Goal: Find specific page/section: Find specific page/section

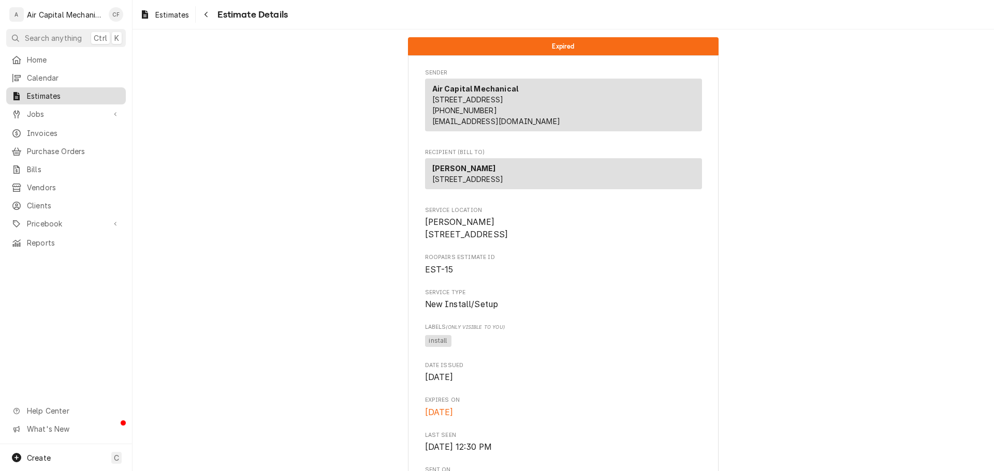
click at [79, 97] on span "Estimates" at bounding box center [74, 96] width 94 height 11
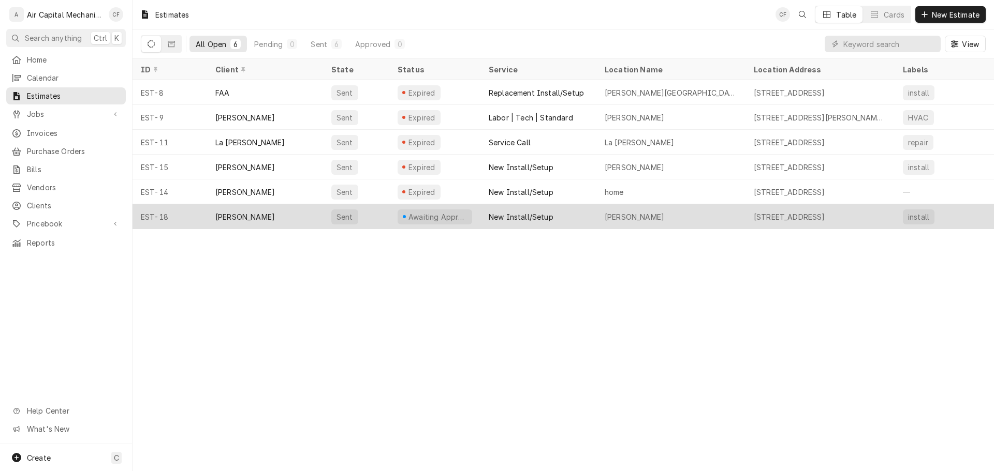
click at [271, 208] on div "Al Volkman" at bounding box center [265, 216] width 116 height 25
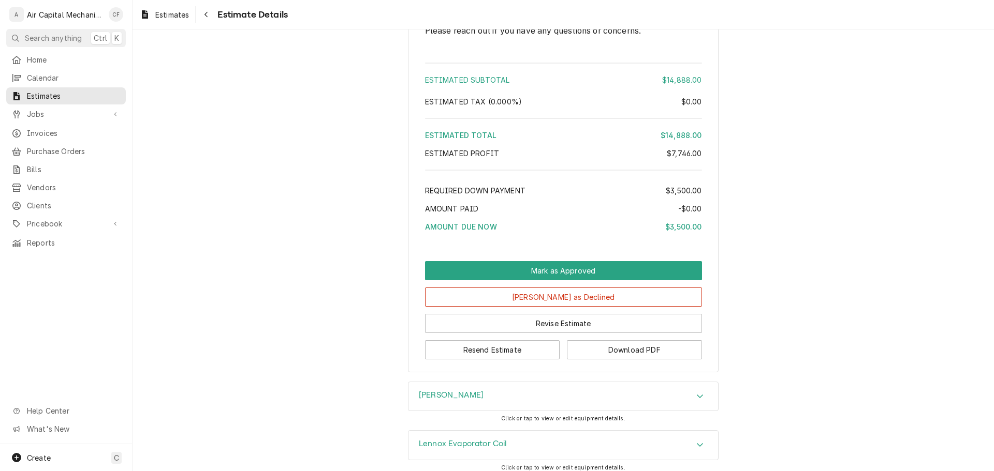
scroll to position [2225, 0]
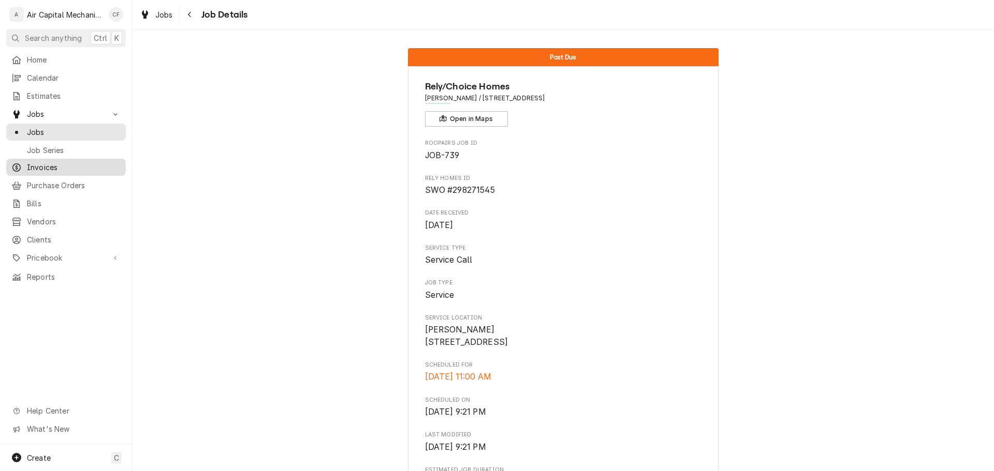
click at [68, 168] on span "Invoices" at bounding box center [74, 167] width 94 height 11
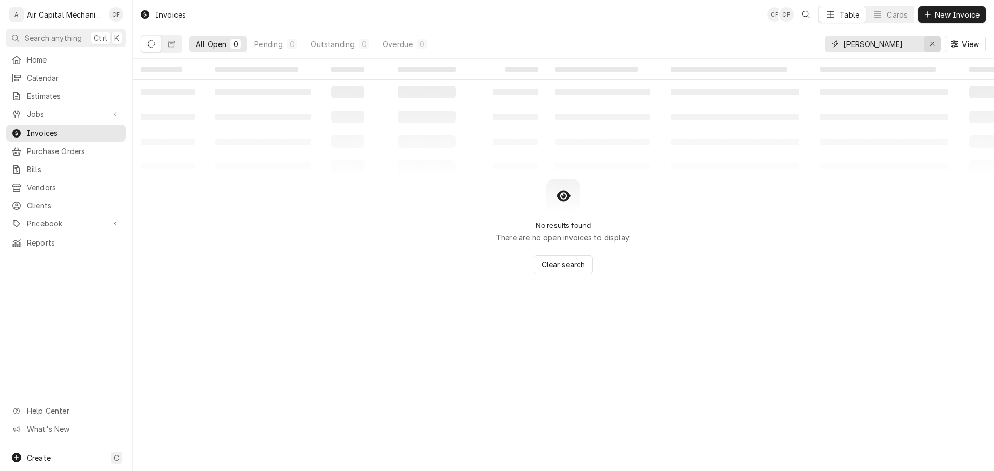
click at [935, 44] on div "Erase input" at bounding box center [932, 44] width 10 height 10
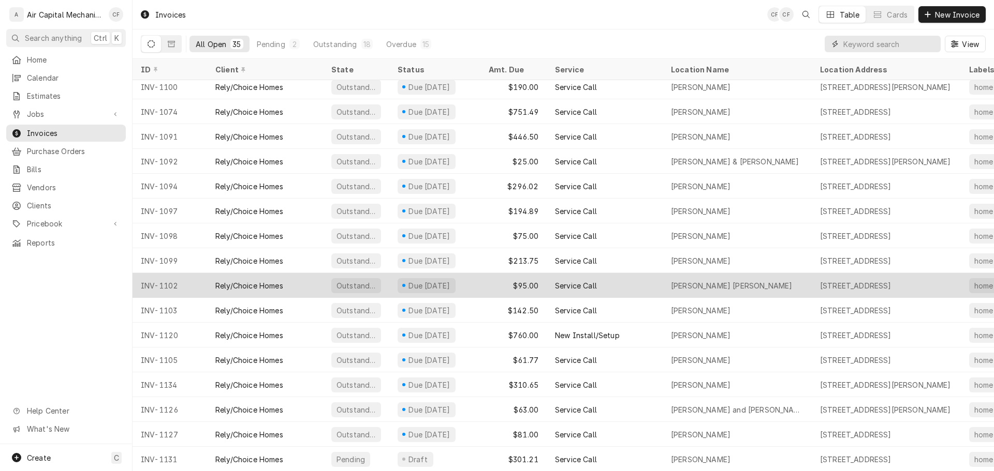
scroll to position [460, 0]
